Goal: Transaction & Acquisition: Purchase product/service

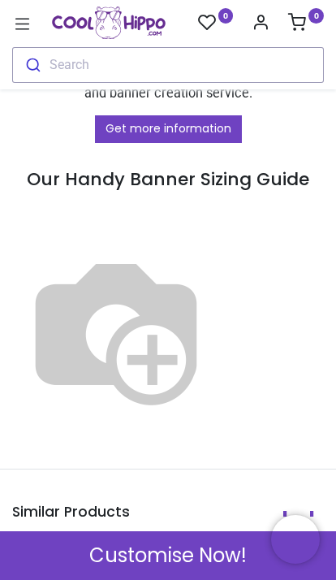
scroll to position [1529, 0]
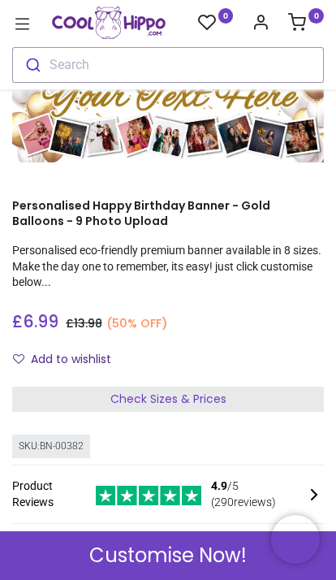
click at [164, 554] on span "Customise Now!" at bounding box center [167, 555] width 157 height 28
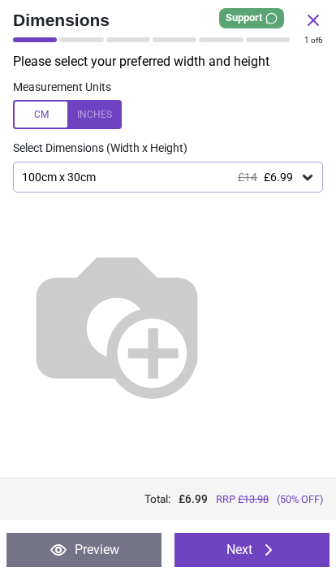
scroll to position [63, 0]
click at [307, 180] on icon at bounding box center [308, 177] width 16 height 16
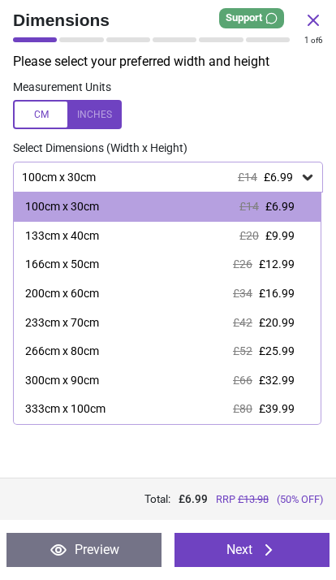
click at [272, 378] on span "£32.99" at bounding box center [277, 379] width 36 height 13
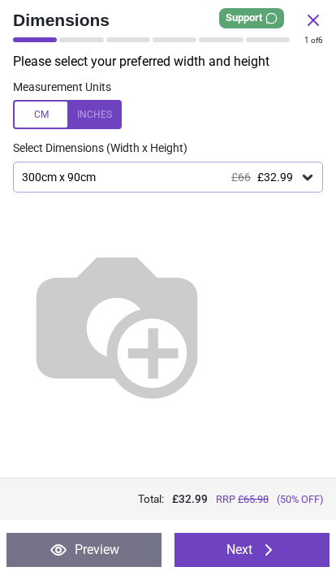
click at [244, 547] on button "Next" at bounding box center [252, 550] width 155 height 34
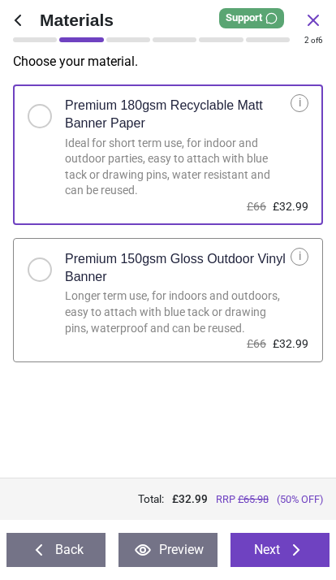
click at [276, 550] on button "Next" at bounding box center [280, 550] width 99 height 34
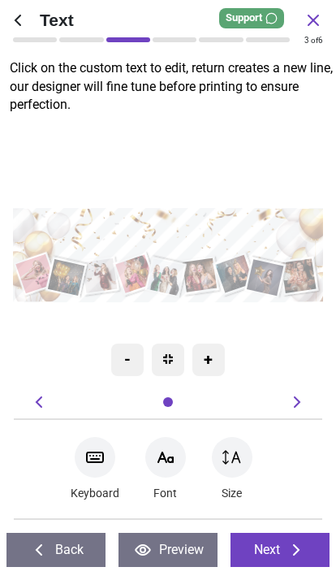
click at [170, 459] on icon at bounding box center [165, 456] width 19 height 19
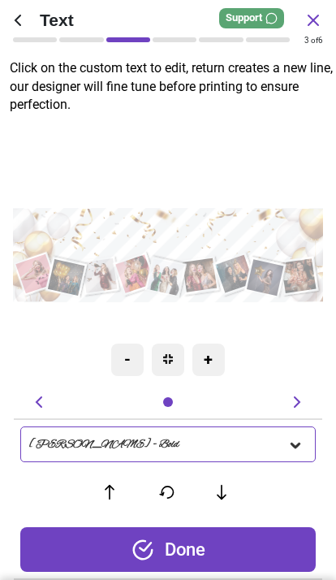
click at [297, 446] on icon at bounding box center [296, 445] width 10 height 6
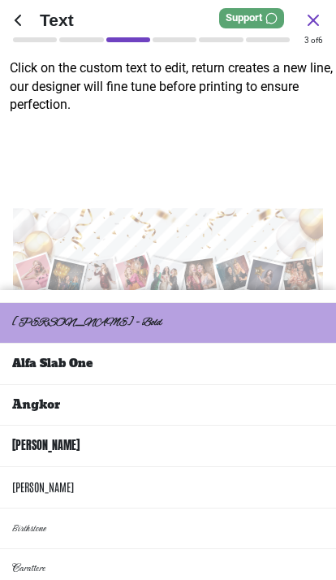
scroll to position [25, 0]
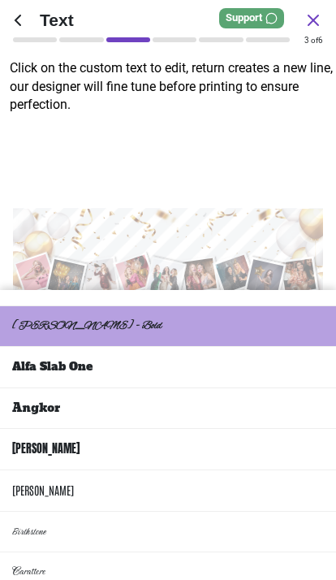
click at [165, 347] on li "Alfa Slab One" at bounding box center [168, 367] width 336 height 41
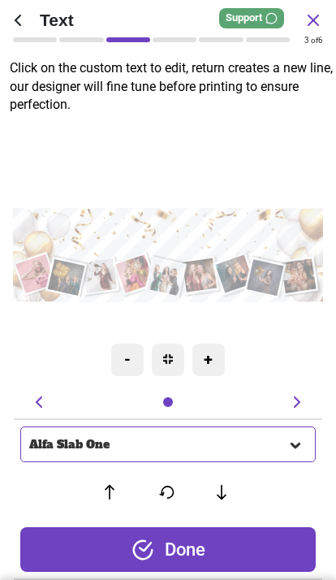
click at [195, 545] on div "Done" at bounding box center [168, 549] width 296 height 45
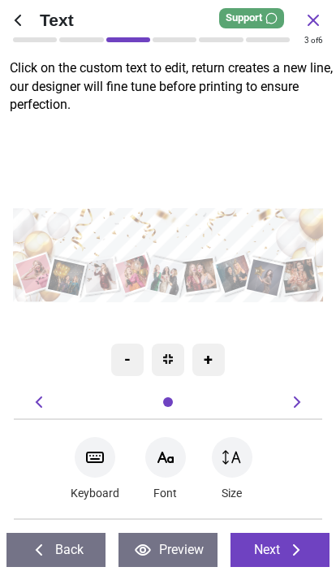
click at [283, 548] on button "Next" at bounding box center [280, 550] width 99 height 34
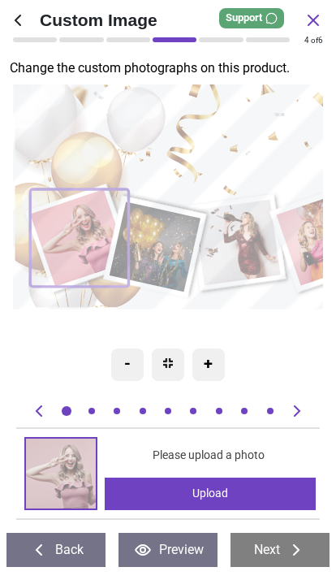
click at [214, 370] on div "+" at bounding box center [208, 364] width 32 height 32
click at [210, 367] on div "+" at bounding box center [208, 364] width 32 height 32
click at [225, 494] on div "Upload" at bounding box center [210, 493] width 210 height 32
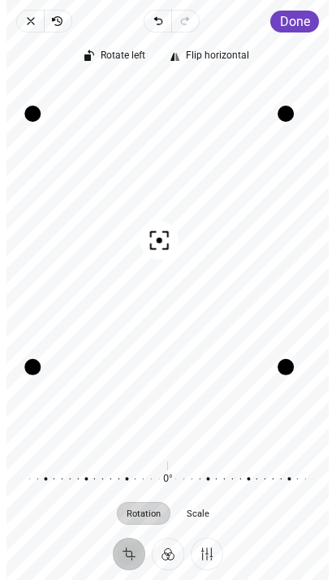
click at [307, 31] on button "Done" at bounding box center [295, 22] width 49 height 22
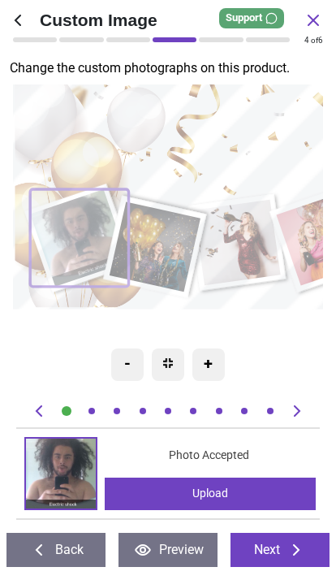
click at [297, 413] on icon at bounding box center [297, 410] width 6 height 11
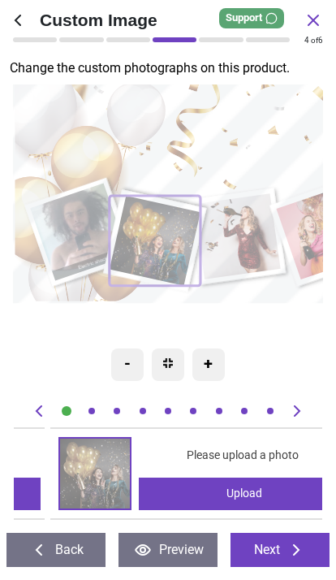
scroll to position [0, 309]
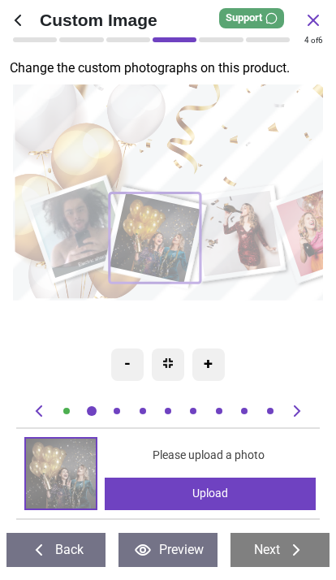
click at [212, 494] on div "Upload" at bounding box center [210, 493] width 210 height 32
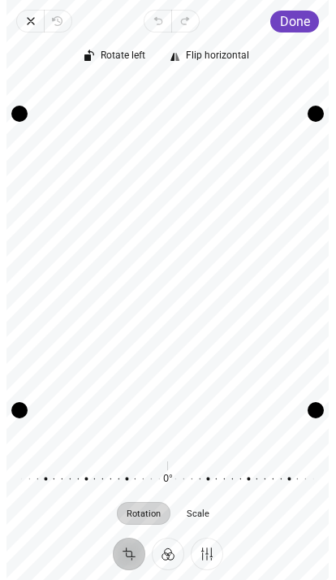
click at [293, 19] on span "Done" at bounding box center [295, 21] width 30 height 15
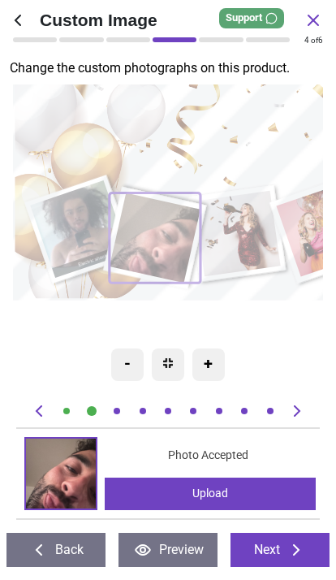
click at [297, 406] on icon at bounding box center [296, 410] width 19 height 19
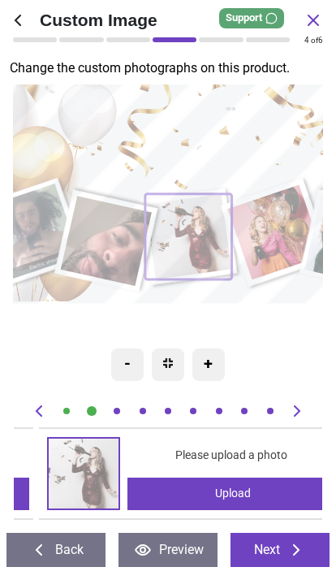
scroll to position [0, 619]
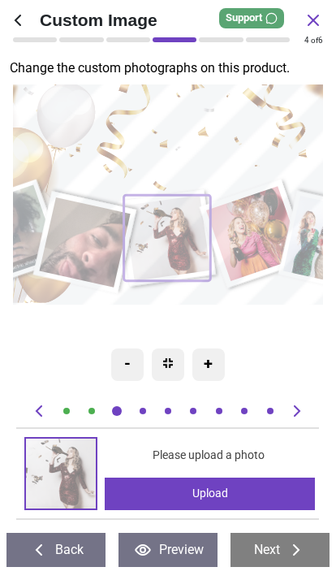
click at [218, 490] on div "Upload" at bounding box center [210, 493] width 210 height 32
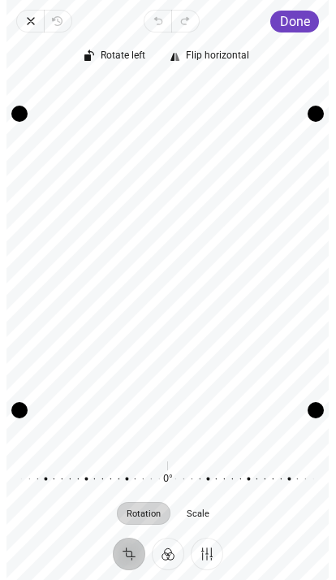
click at [324, 114] on div "Drag corner tr" at bounding box center [316, 114] width 16 height 16
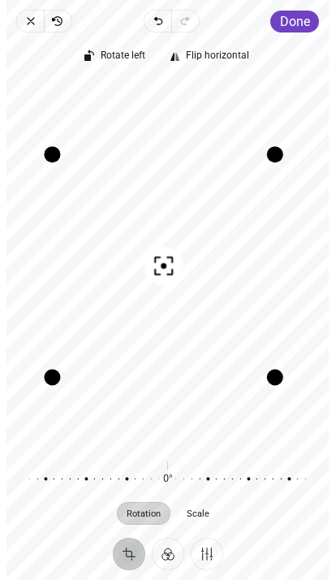
click at [301, 28] on span "Done" at bounding box center [295, 21] width 30 height 15
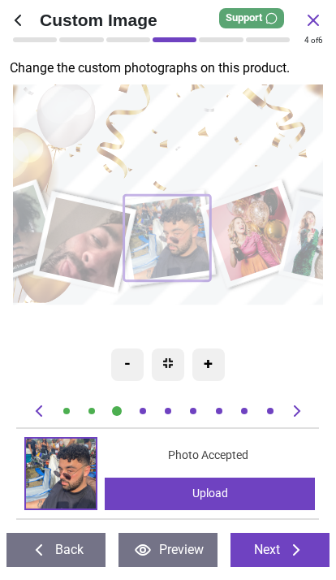
click at [294, 411] on icon at bounding box center [296, 410] width 19 height 19
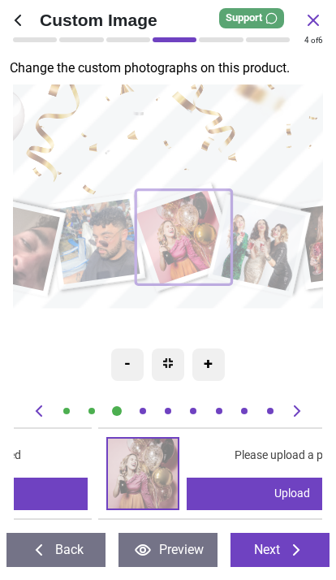
scroll to position [0, 928]
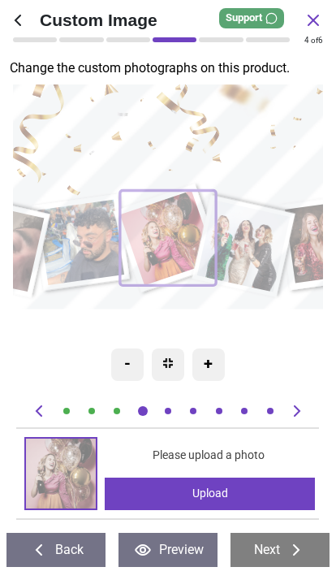
click at [228, 490] on div "Upload" at bounding box center [210, 493] width 210 height 32
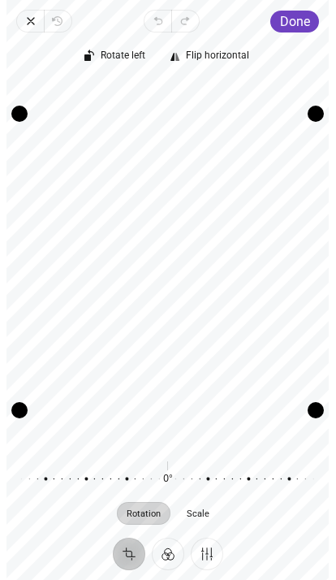
click at [287, 17] on span "Done" at bounding box center [295, 21] width 30 height 15
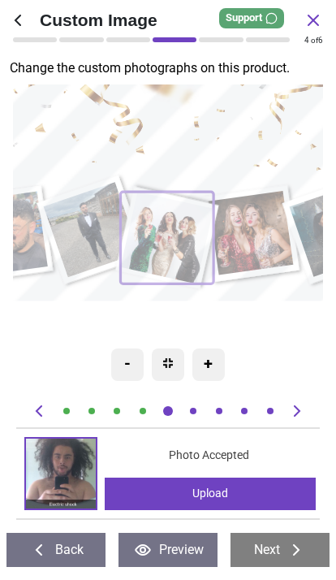
scroll to position [0, 1237]
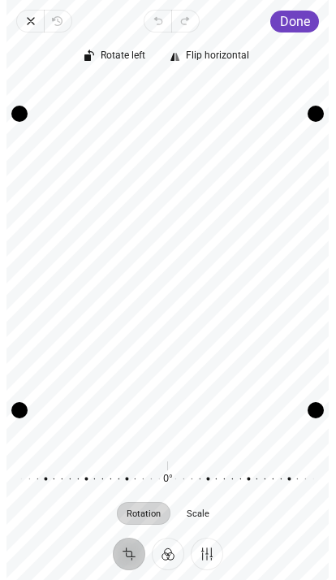
click at [301, 21] on span "Done" at bounding box center [295, 21] width 30 height 15
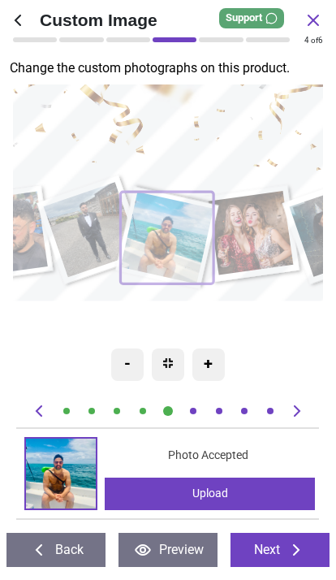
click at [300, 412] on icon at bounding box center [296, 410] width 19 height 19
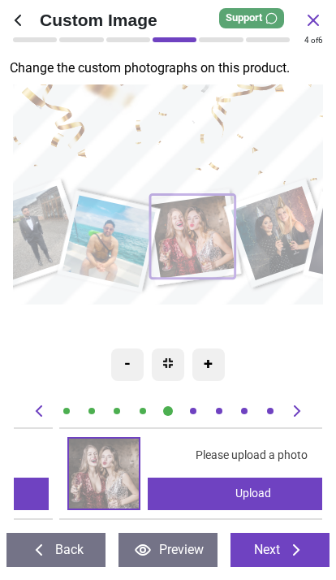
scroll to position [0, 1547]
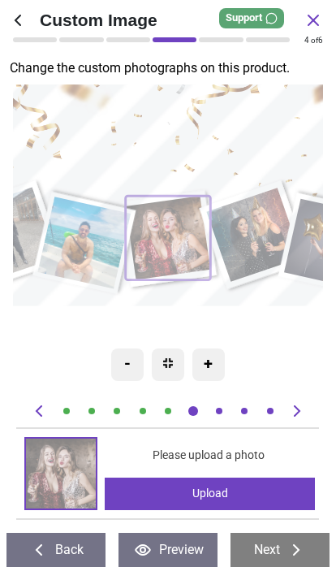
click at [237, 491] on div "Upload" at bounding box center [210, 493] width 210 height 32
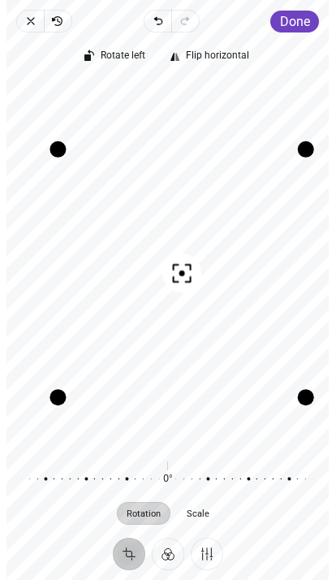
click at [301, 24] on span "Done" at bounding box center [295, 21] width 30 height 15
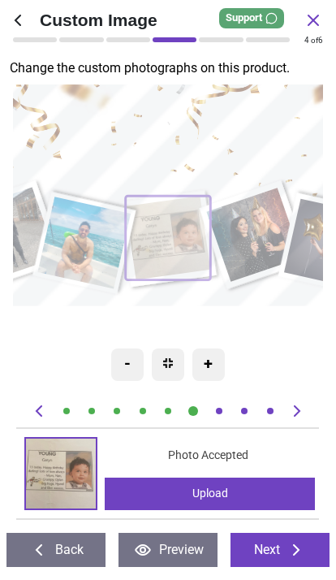
click at [297, 412] on icon at bounding box center [297, 410] width 6 height 11
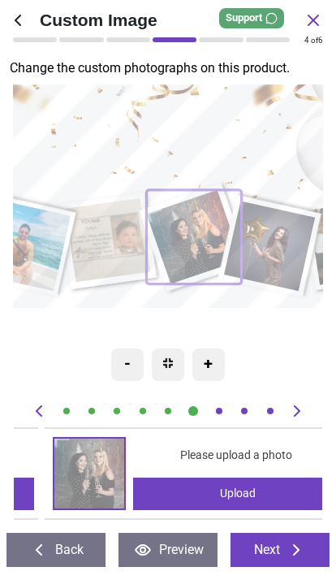
scroll to position [0, 1855]
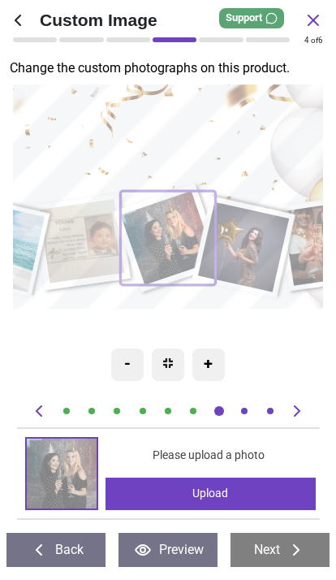
click at [222, 491] on div "Upload" at bounding box center [211, 493] width 210 height 32
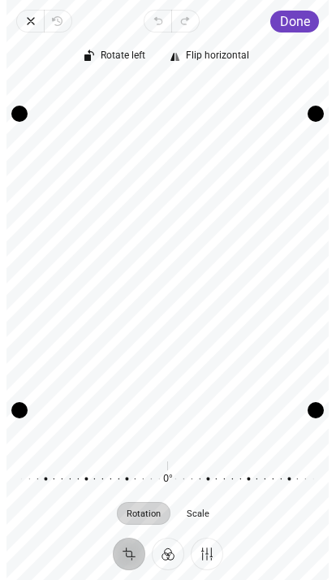
click at [308, 20] on span "Done" at bounding box center [295, 21] width 30 height 15
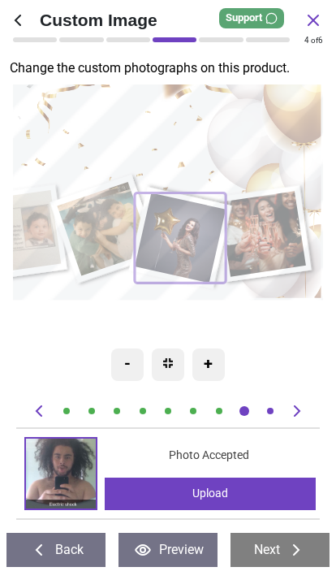
scroll to position [0, 2164]
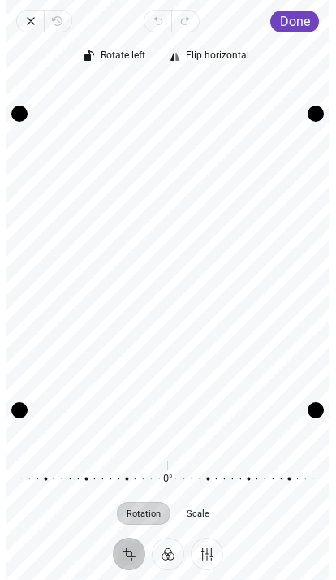
click at [298, 24] on span "Done" at bounding box center [295, 21] width 30 height 15
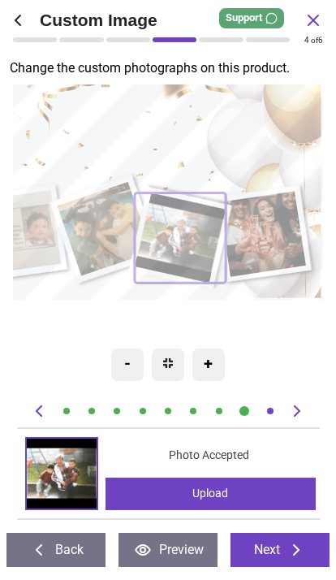
click at [299, 412] on icon at bounding box center [297, 410] width 6 height 11
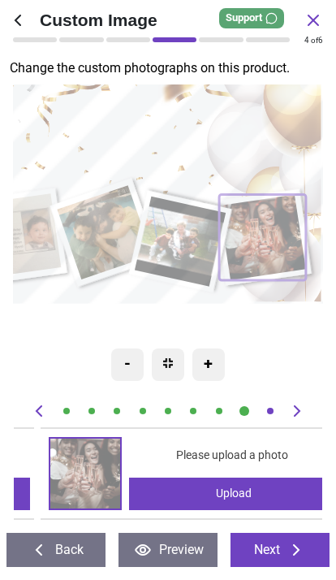
scroll to position [0, 2474]
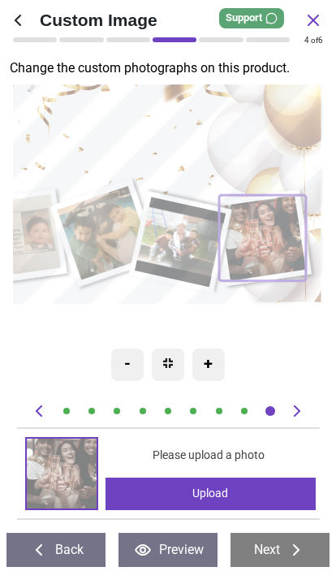
click at [231, 490] on div "Upload" at bounding box center [211, 493] width 210 height 32
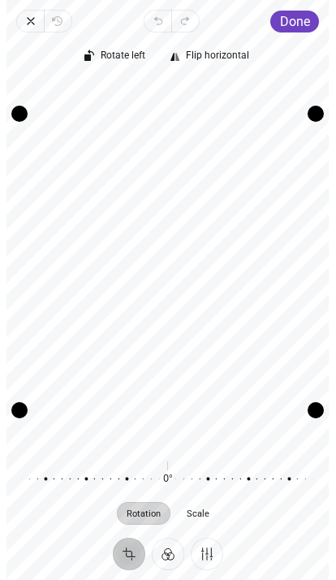
click at [303, 23] on span "Done" at bounding box center [295, 21] width 30 height 15
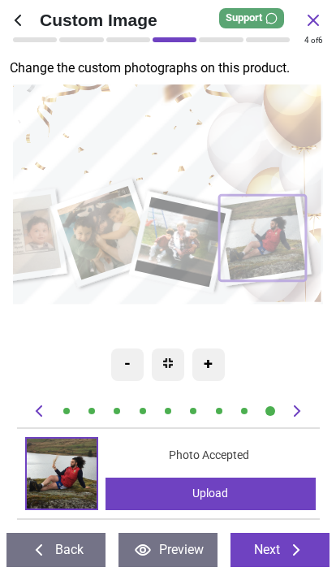
click at [277, 553] on button "Next" at bounding box center [280, 550] width 99 height 34
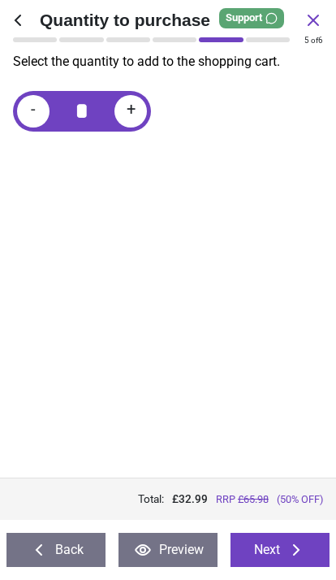
click at [283, 549] on button "Next" at bounding box center [280, 550] width 99 height 34
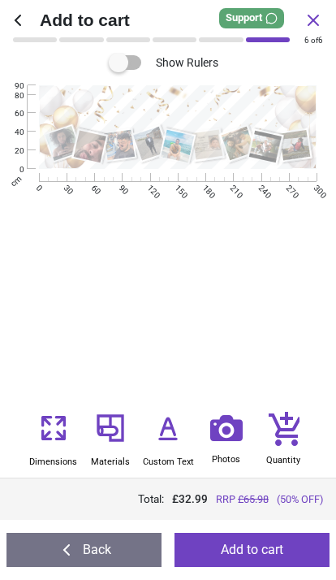
click at [169, 432] on icon at bounding box center [168, 427] width 32 height 39
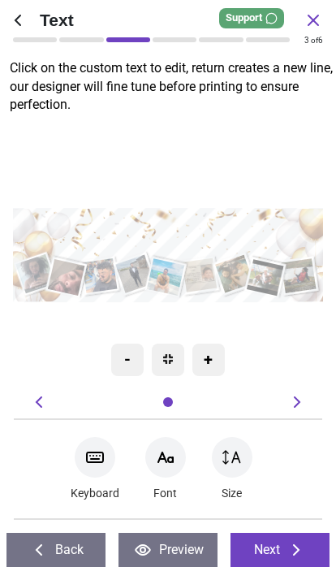
click at [61, 235] on textarea at bounding box center [167, 235] width 297 height 35
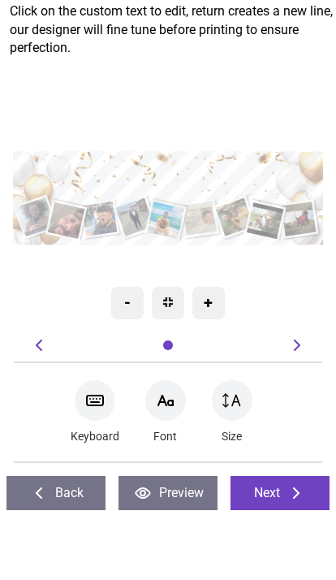
type textarea "**********"
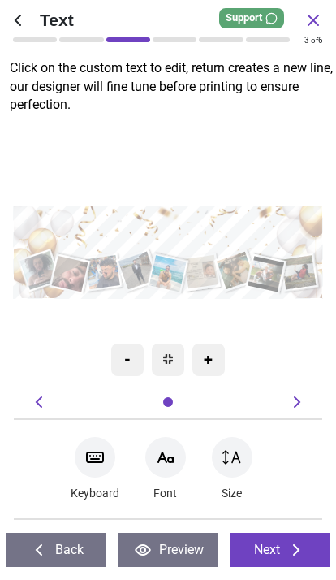
click at [279, 550] on button "Next" at bounding box center [280, 550] width 99 height 34
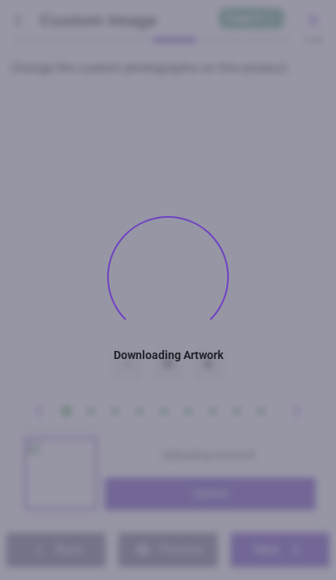
type textarea "**********"
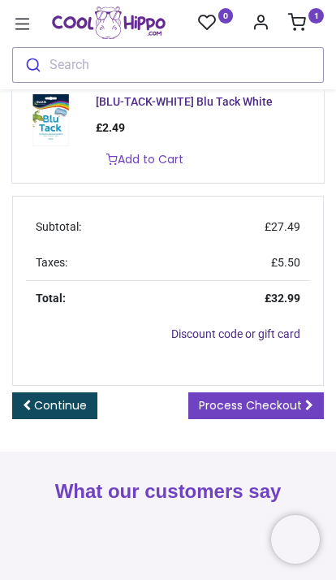
scroll to position [442, 0]
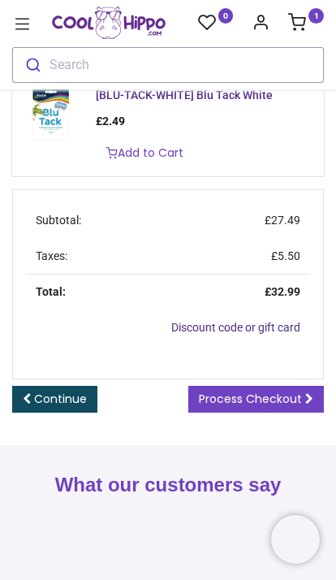
click at [255, 407] on span "Process Checkout" at bounding box center [250, 398] width 103 height 16
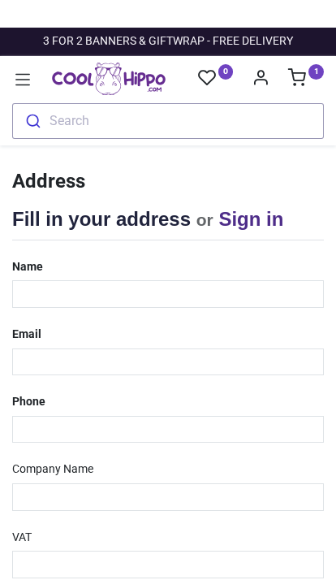
select select "***"
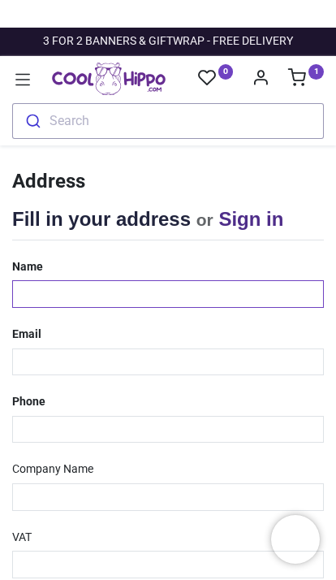
click at [92, 290] on input "text" at bounding box center [168, 294] width 312 height 28
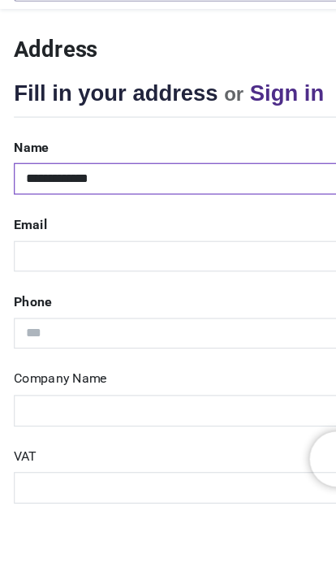
type input "**********"
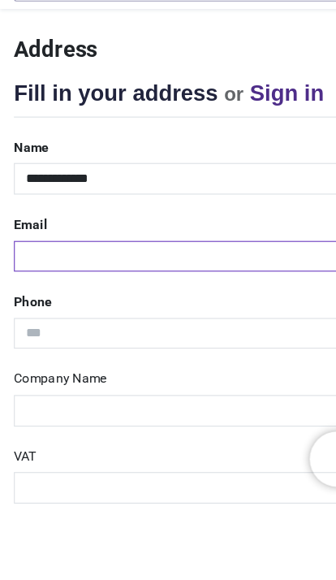
click at [59, 348] on input "email" at bounding box center [168, 362] width 312 height 28
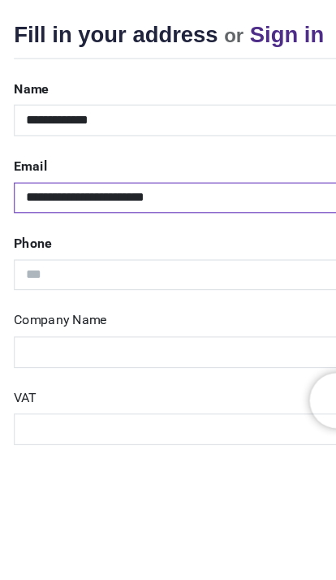
type input "**********"
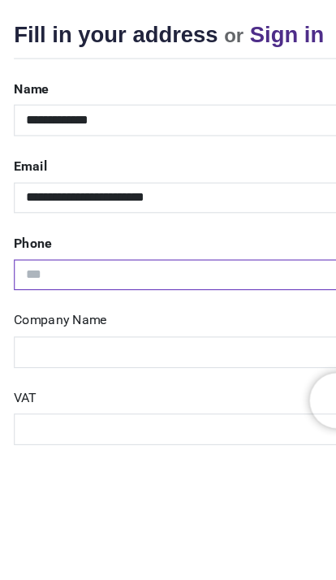
click at [88, 416] on input "tel" at bounding box center [168, 430] width 312 height 28
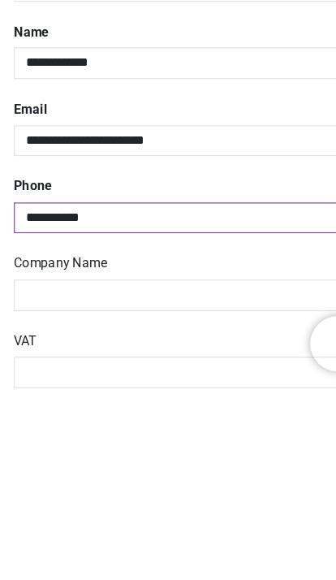
type input "**********"
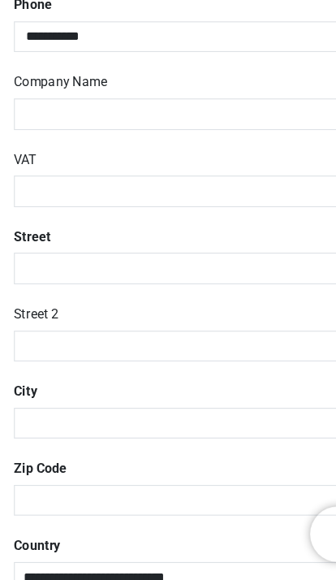
scroll to position [324, 0]
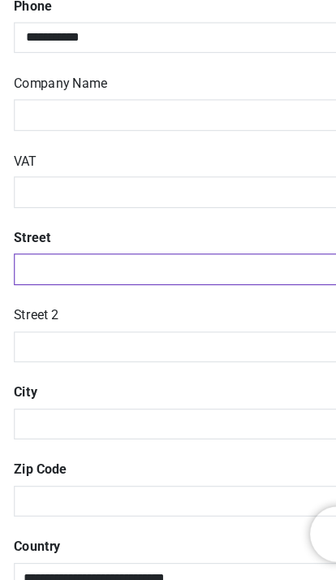
click at [86, 294] on input "text" at bounding box center [168, 308] width 312 height 28
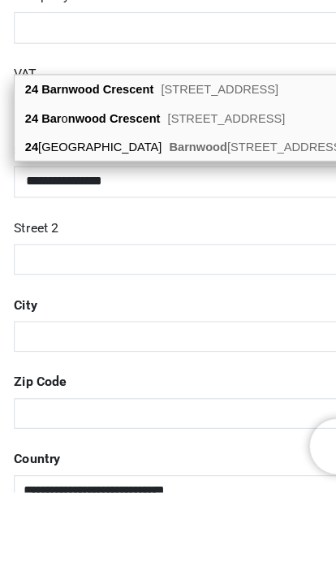
click at [132, 221] on b "Crescent" at bounding box center [112, 227] width 45 height 12
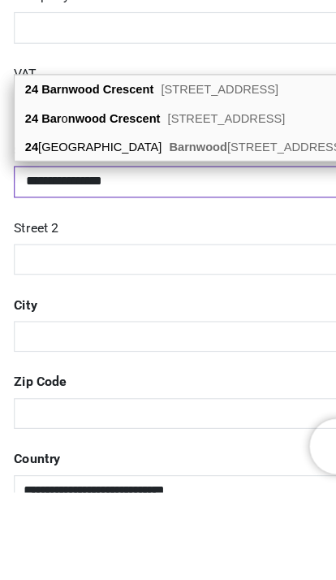
type input "**********"
type input "*******"
select select "***"
type input "*******"
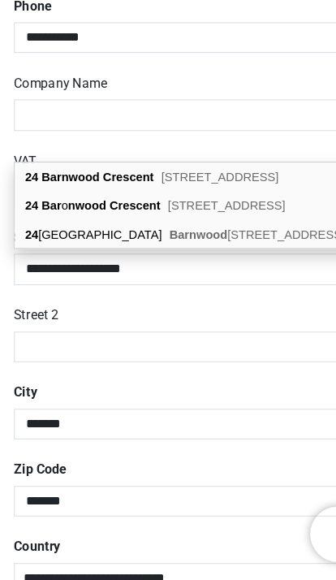
click at [111, 221] on b "Crescent" at bounding box center [112, 227] width 45 height 12
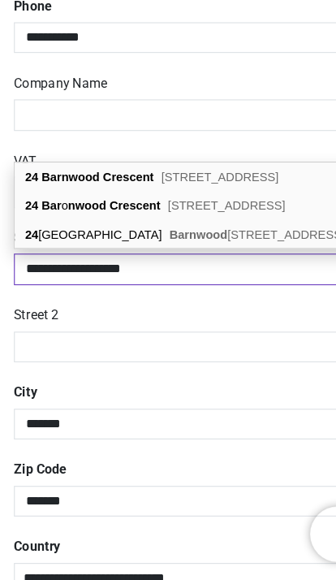
select select "***"
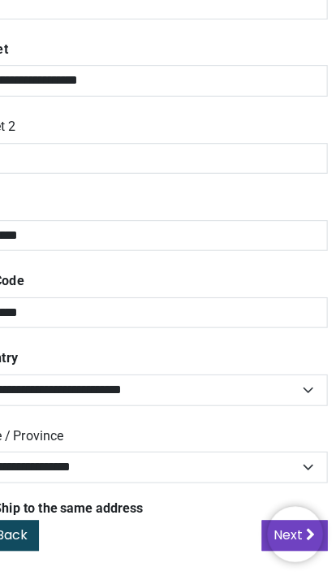
scroll to position [0, 0]
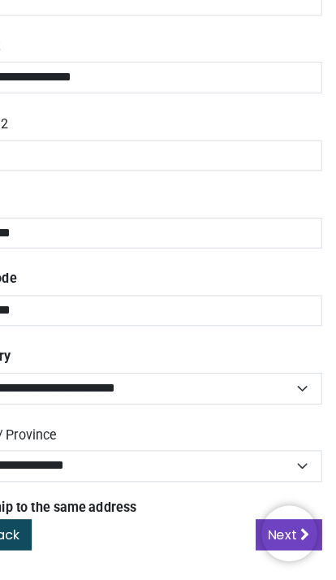
click at [266, 527] on link "Next" at bounding box center [295, 541] width 58 height 28
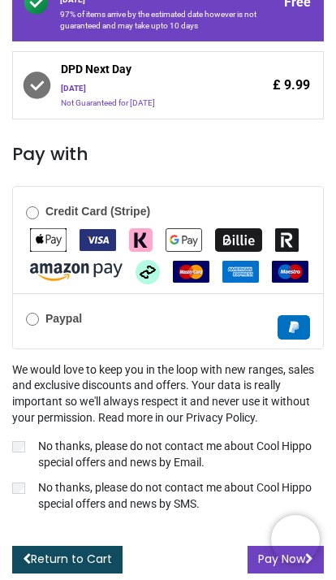
scroll to position [389, 0]
click at [257, 562] on button "Pay Now" at bounding box center [286, 560] width 76 height 28
